Goal: Transaction & Acquisition: Purchase product/service

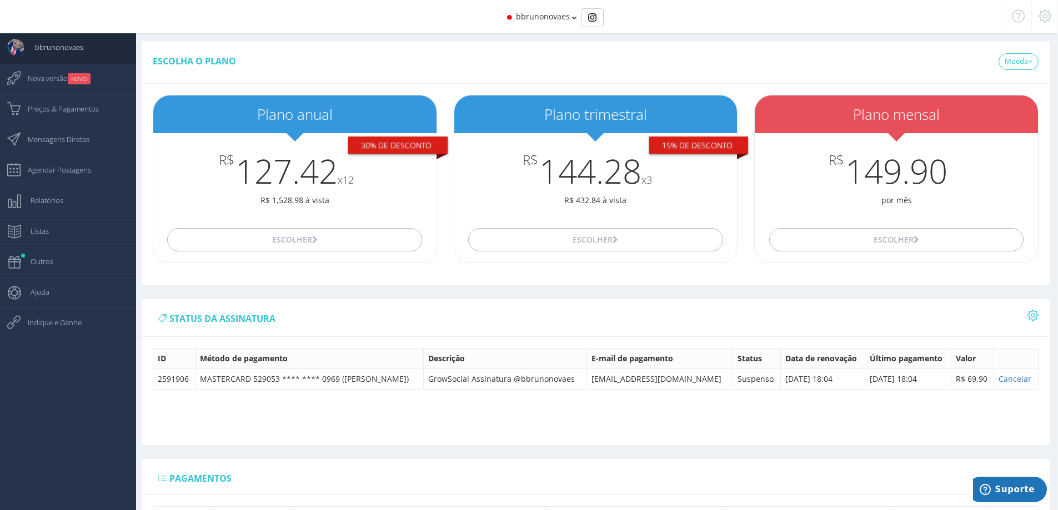
click at [1029, 316] on icon at bounding box center [1033, 316] width 11 height 8
click at [1011, 340] on link "Mostrar todas as contas" at bounding box center [988, 338] width 101 height 19
click at [73, 110] on span "Preços & Pagamentos" at bounding box center [58, 109] width 82 height 28
click at [923, 181] on h3 "R$ 149.90" at bounding box center [896, 171] width 283 height 37
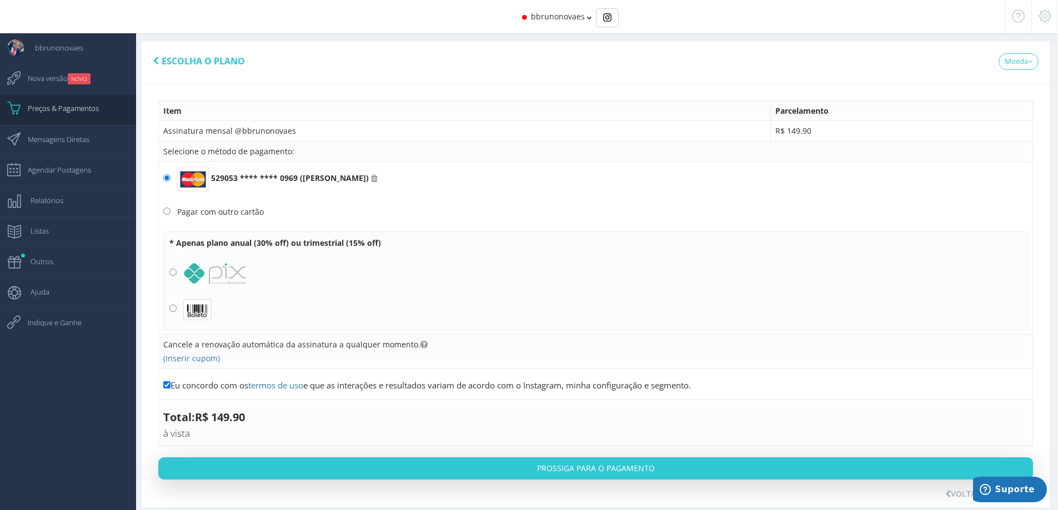
click at [589, 22] on div "bbrunonovaes" at bounding box center [528, 16] width 951 height 33
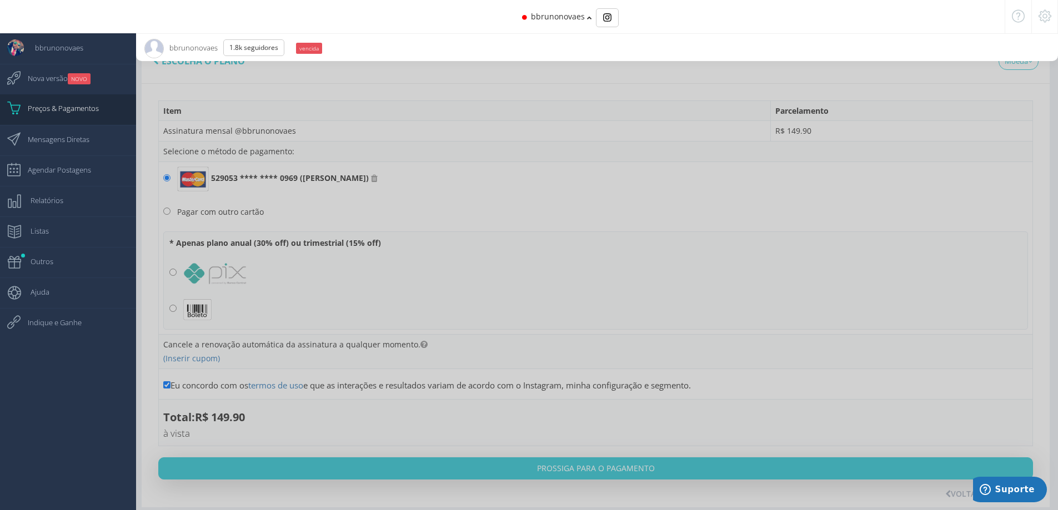
click at [589, 21] on icon at bounding box center [589, 18] width 5 height 8
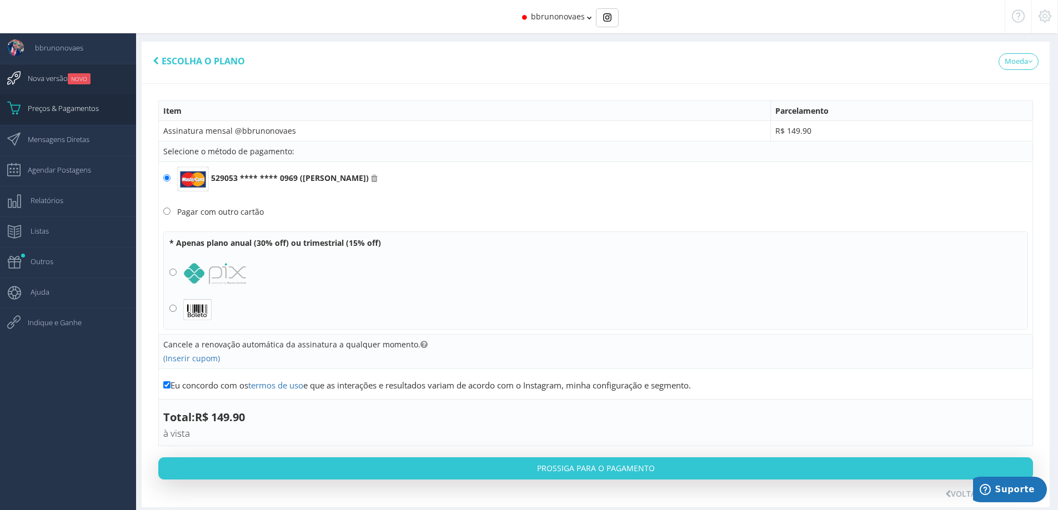
click at [71, 80] on small "NOVO" at bounding box center [79, 78] width 23 height 11
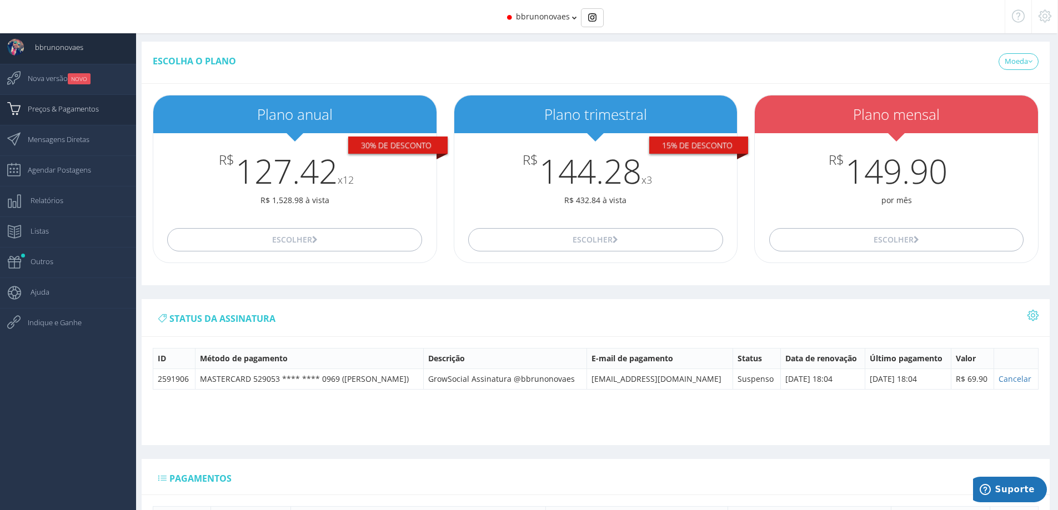
click at [89, 113] on span "Preços & Pagamentos" at bounding box center [58, 109] width 82 height 28
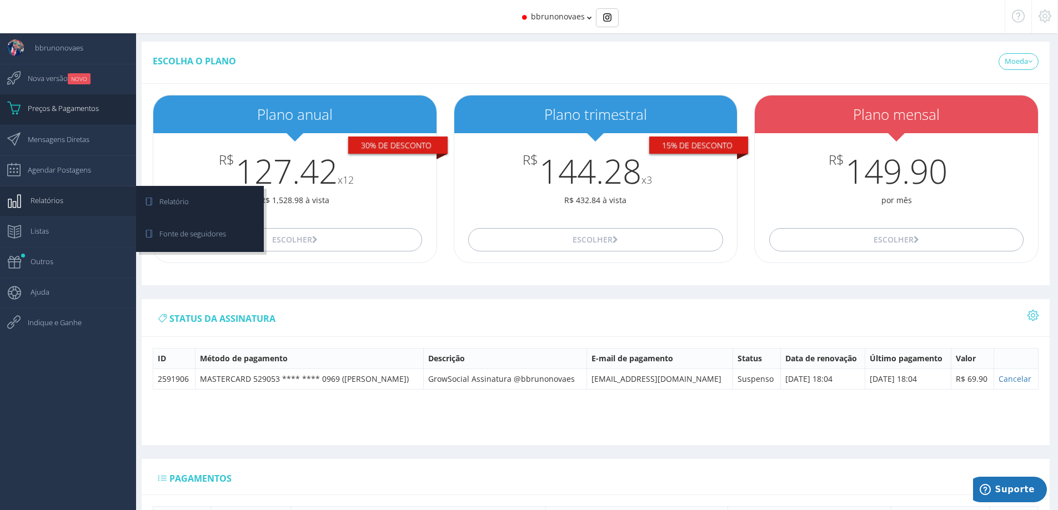
click at [61, 196] on span "Relatórios" at bounding box center [41, 201] width 44 height 28
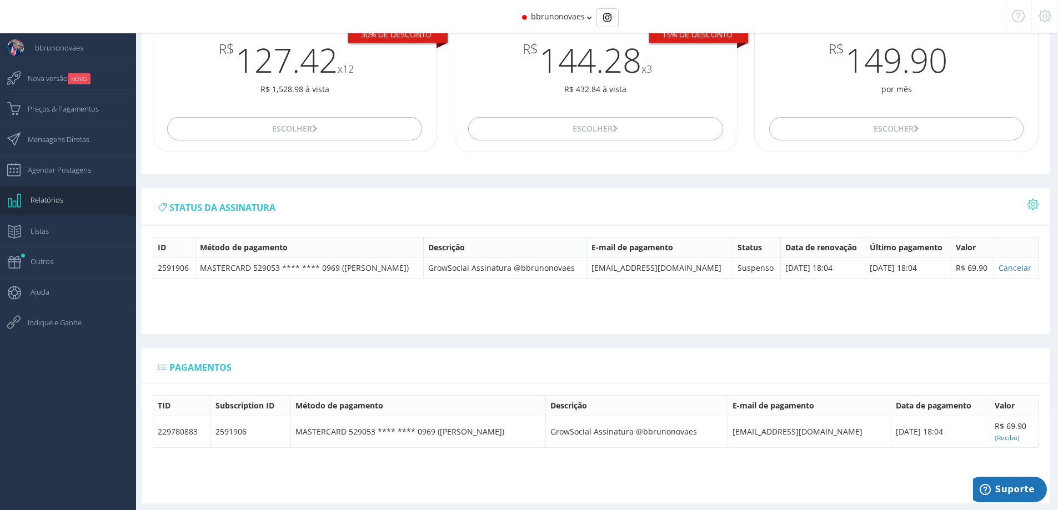
scroll to position [118, 0]
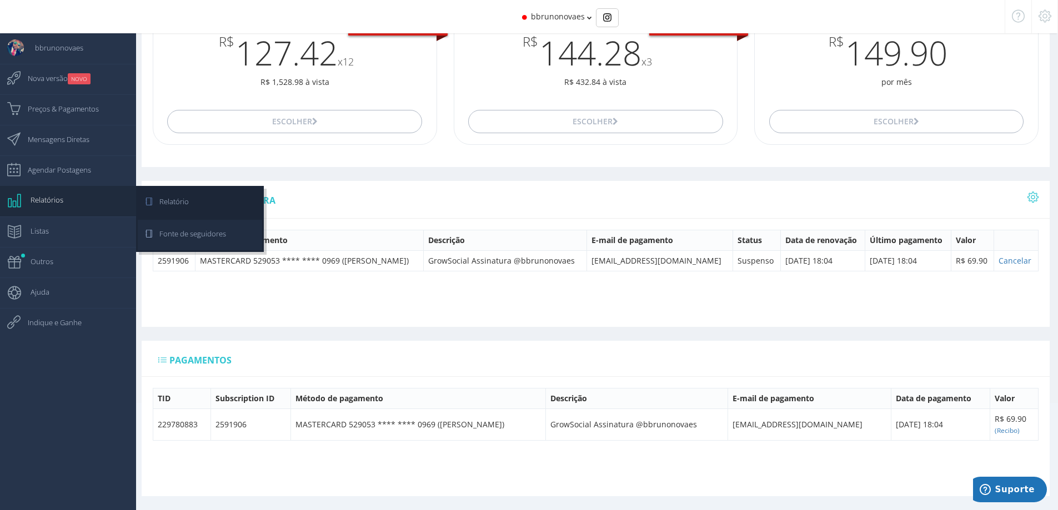
click at [183, 233] on span "Fonte de seguidores" at bounding box center [187, 234] width 78 height 28
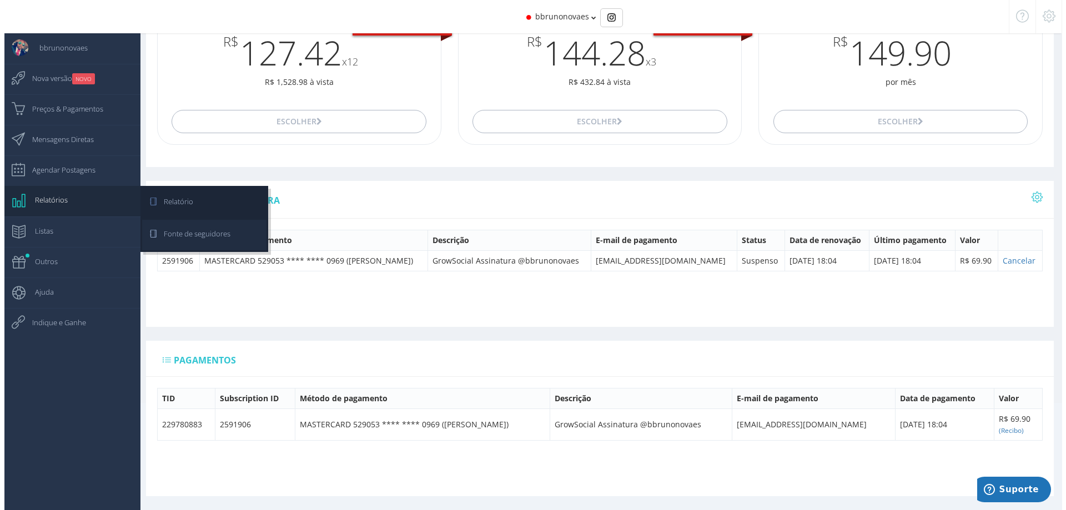
scroll to position [44, 0]
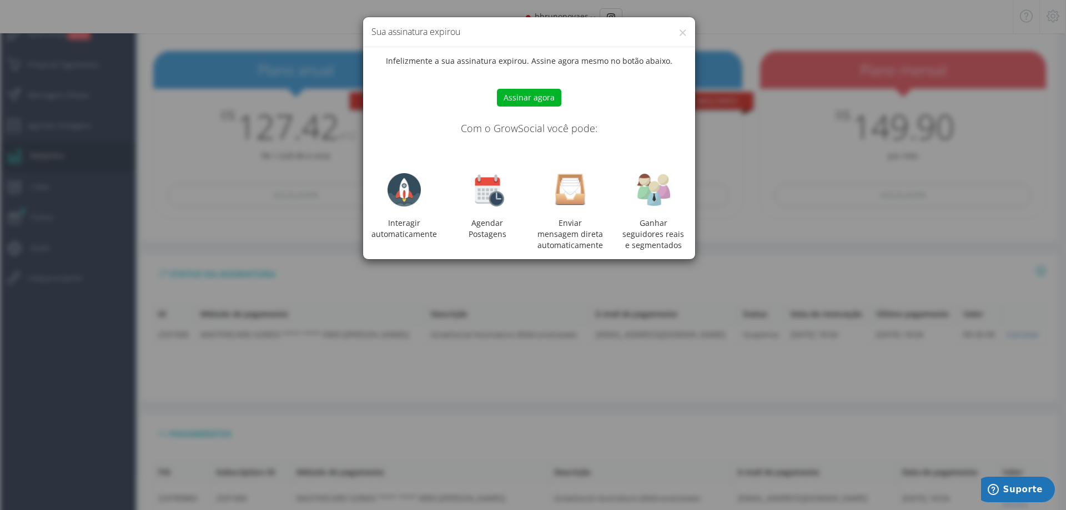
click at [589, 239] on div at bounding box center [533, 255] width 1066 height 510
click at [588, 240] on div at bounding box center [533, 255] width 1066 height 510
click at [586, 238] on div at bounding box center [533, 255] width 1066 height 510
click at [607, 16] on div at bounding box center [533, 255] width 1066 height 510
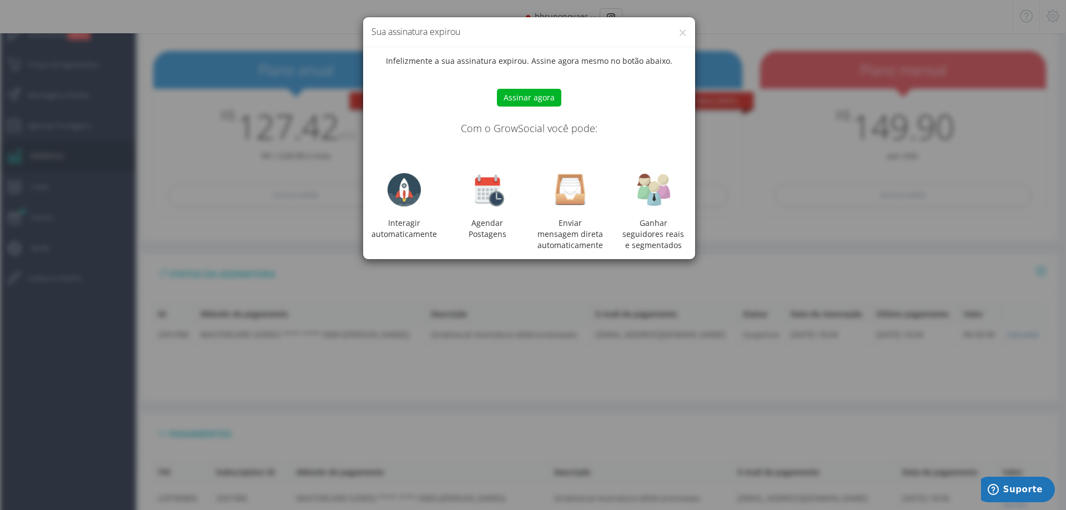
scroll to position [118, 0]
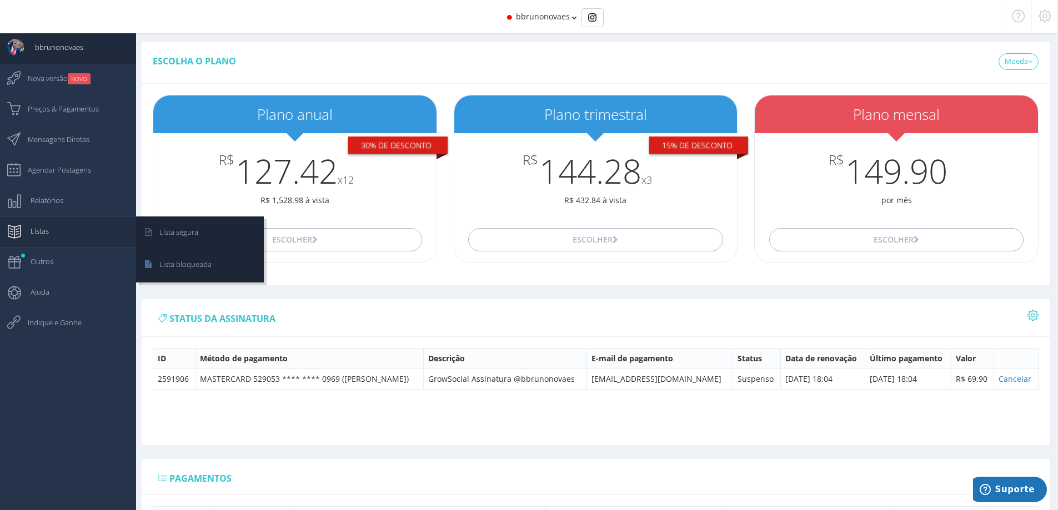
click at [67, 230] on link "Listas" at bounding box center [68, 232] width 136 height 31
click at [151, 235] on span "Lista segura" at bounding box center [173, 232] width 50 height 28
